Goal: Task Accomplishment & Management: Manage account settings

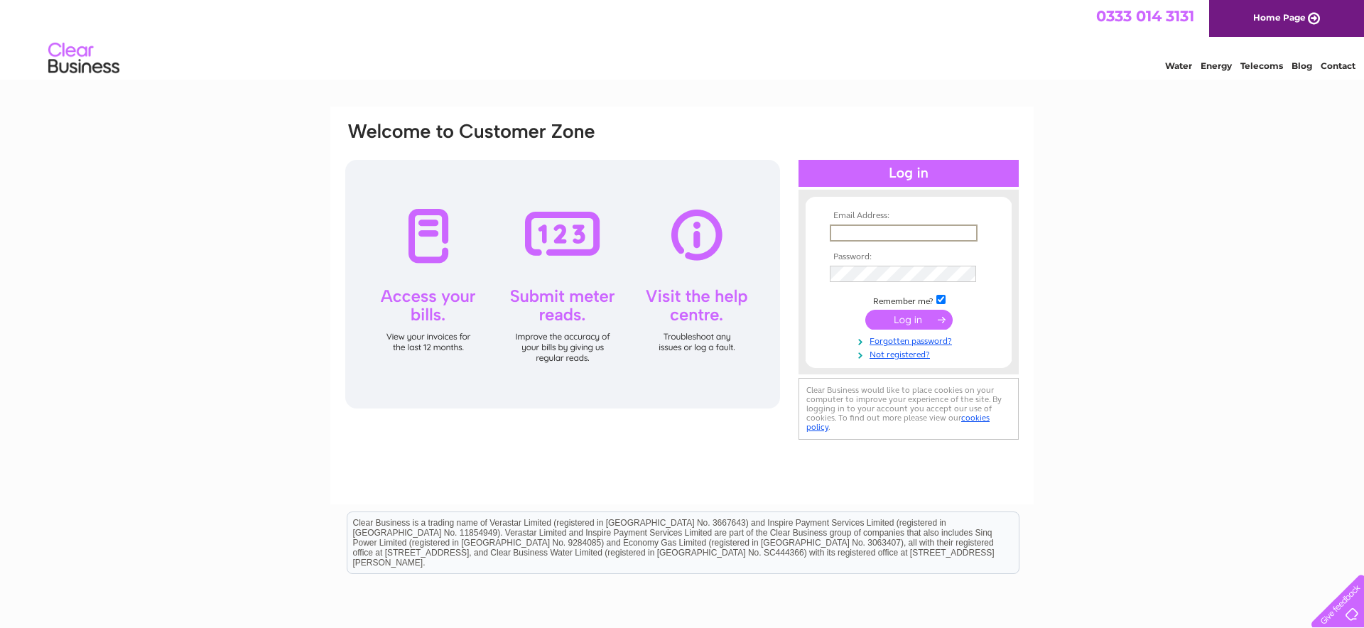
type input "marcello64@aol.com"
click at [904, 326] on input "submit" at bounding box center [909, 320] width 87 height 20
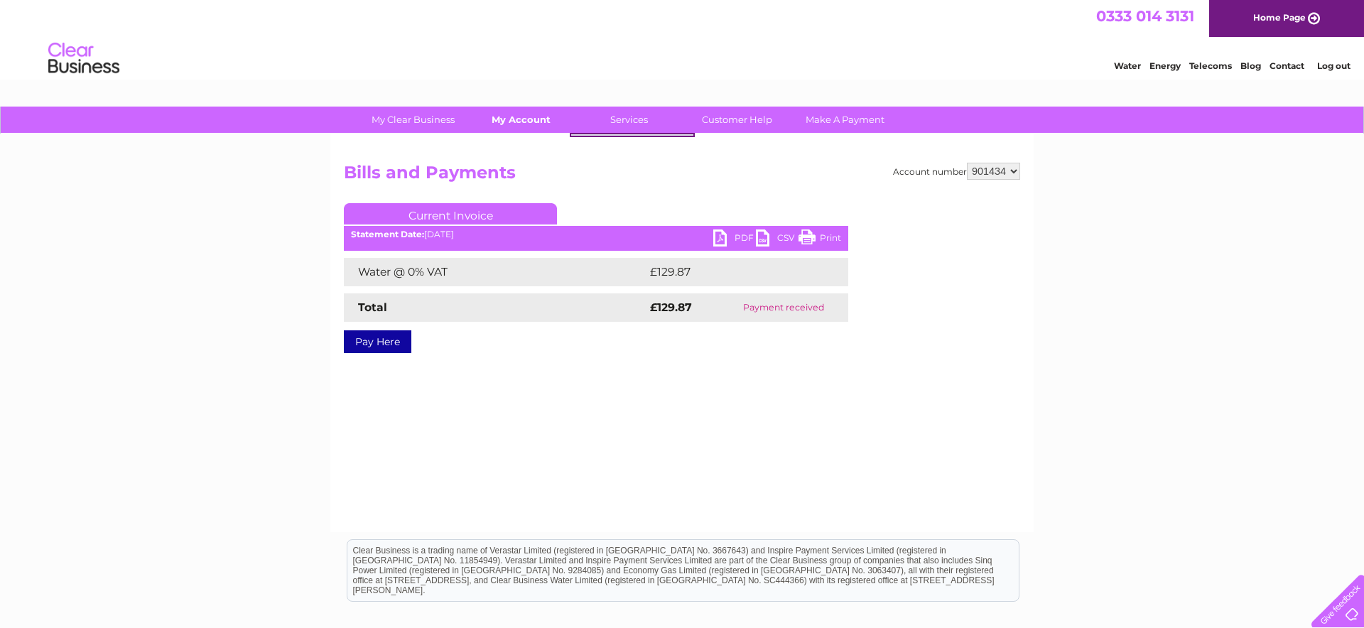
click at [526, 117] on link "My Account" at bounding box center [521, 120] width 117 height 26
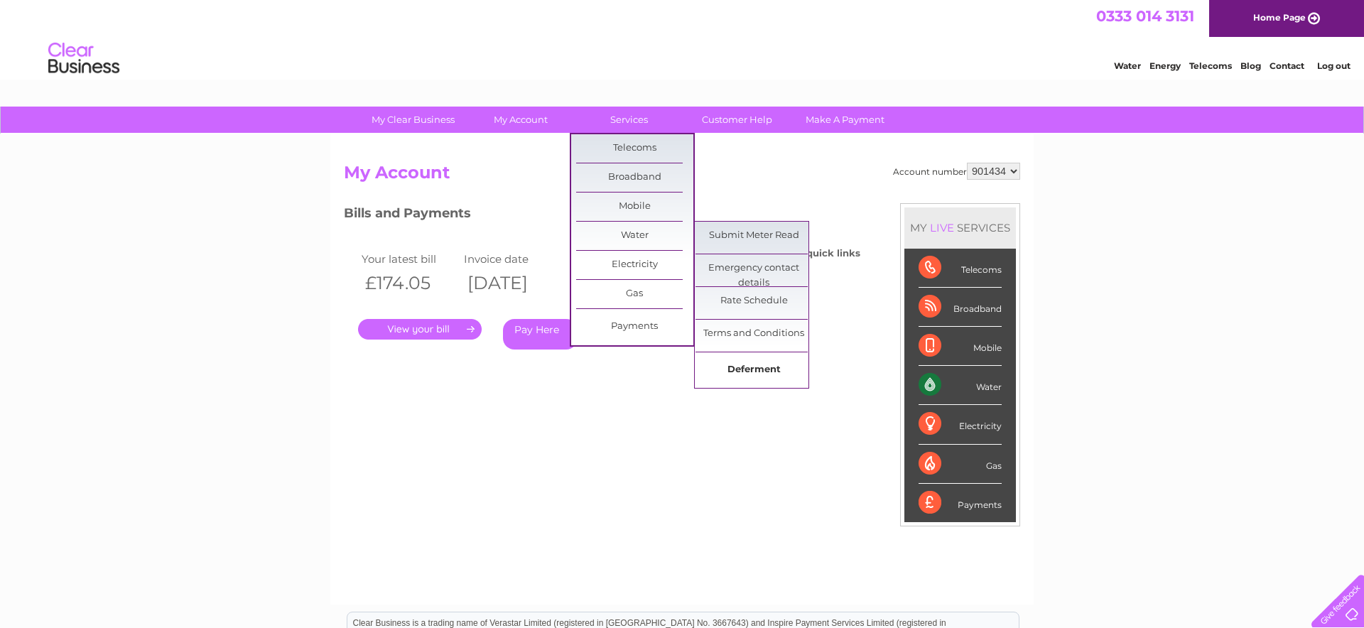
click at [744, 372] on link "Deferment" at bounding box center [754, 370] width 117 height 28
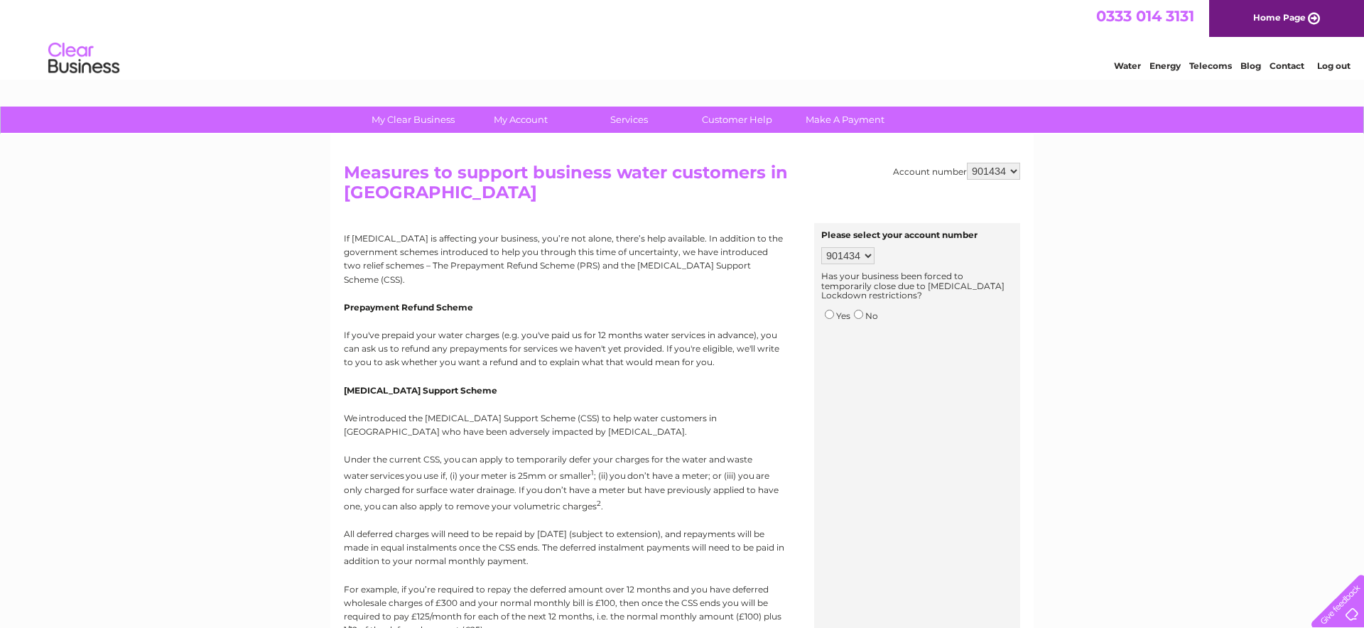
click at [1131, 64] on link "Water" at bounding box center [1127, 65] width 27 height 11
